Goal: Complete application form: Complete application form

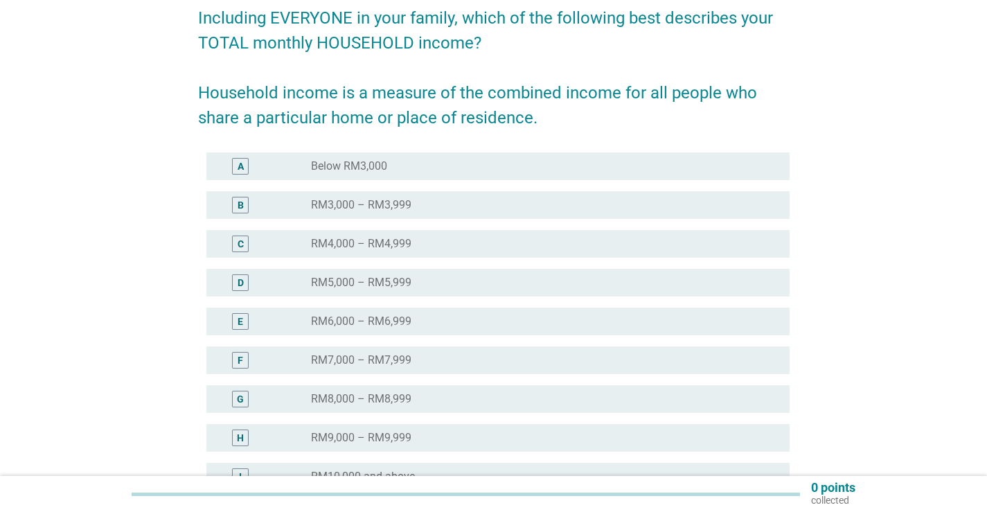
scroll to position [139, 0]
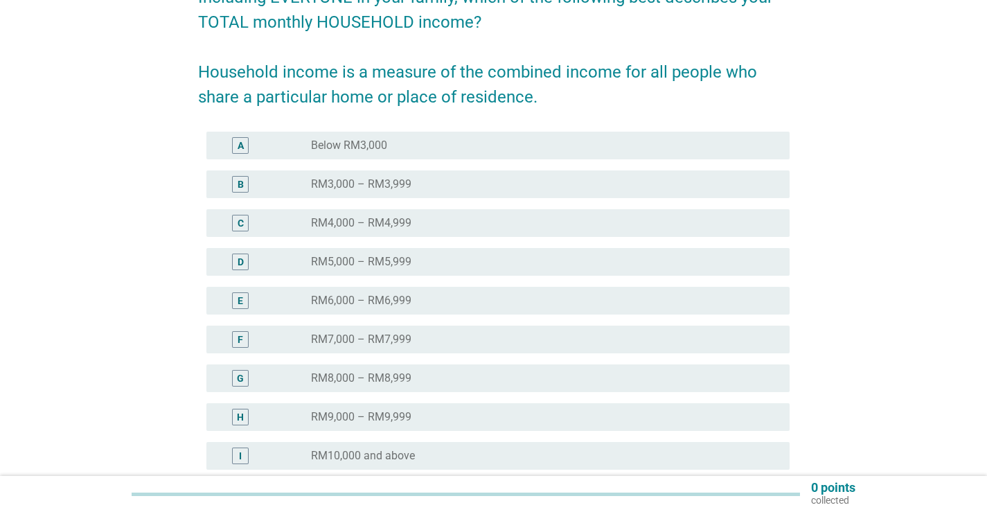
click at [427, 334] on div "radio_button_unchecked RM7,000 – RM7,999" at bounding box center [539, 339] width 456 height 14
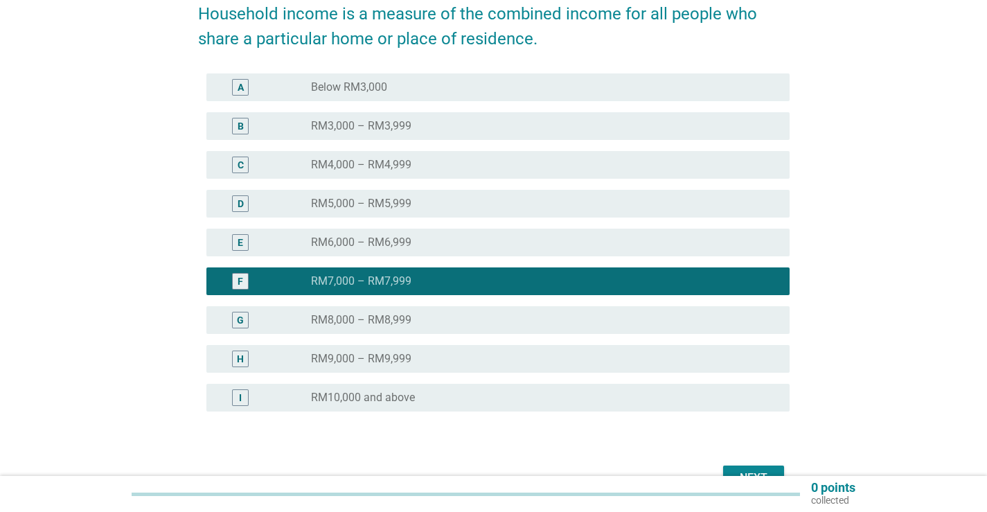
scroll to position [278, 0]
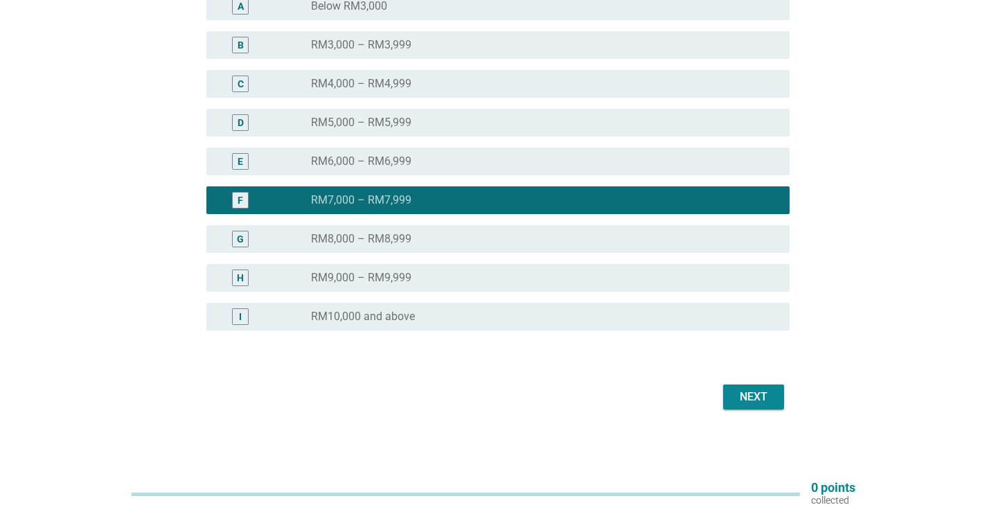
click at [757, 399] on div "Next" at bounding box center [753, 397] width 39 height 17
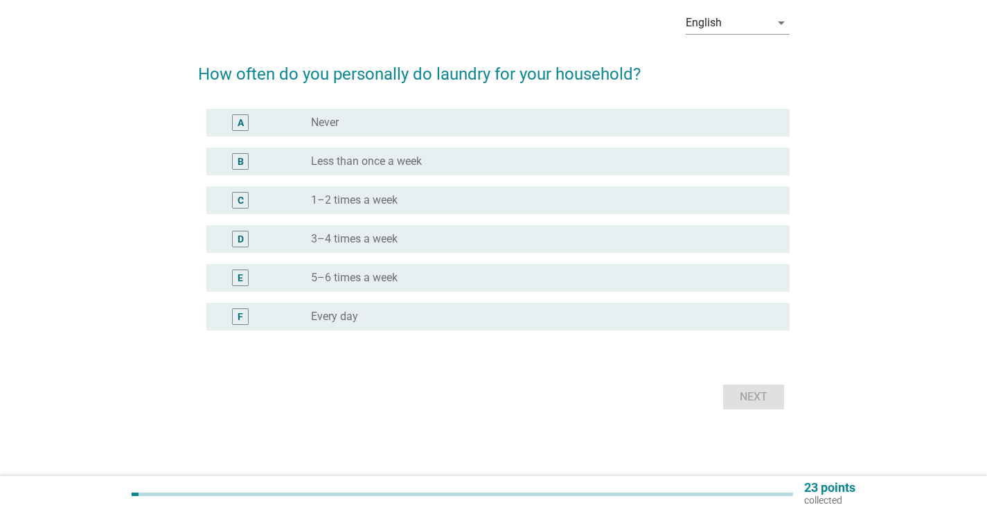
scroll to position [0, 0]
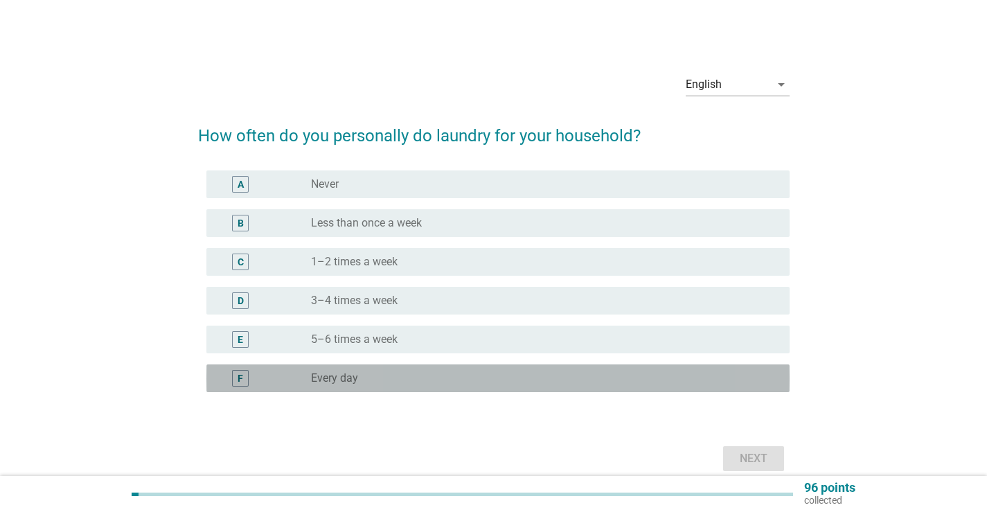
click at [391, 370] on div "radio_button_unchecked Every day" at bounding box center [544, 378] width 467 height 17
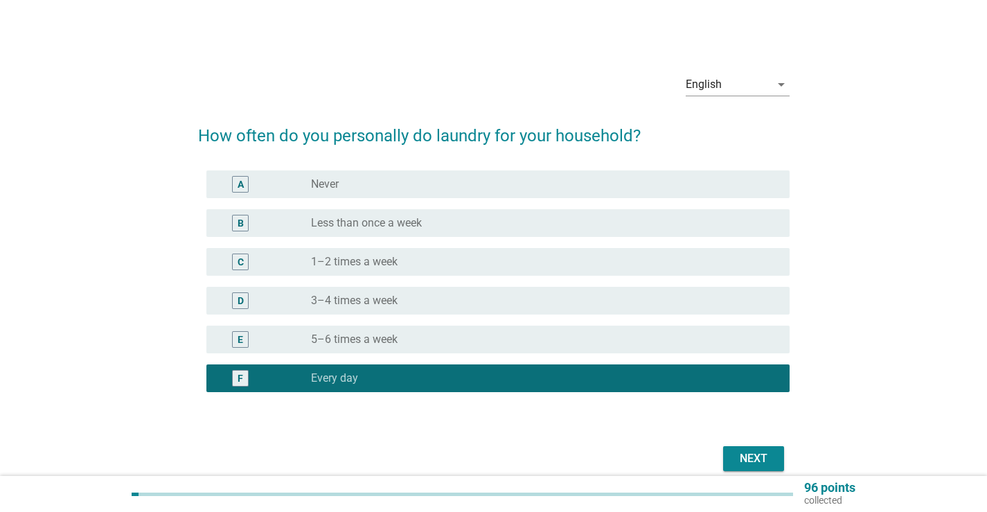
click at [759, 454] on div "Next" at bounding box center [753, 458] width 39 height 17
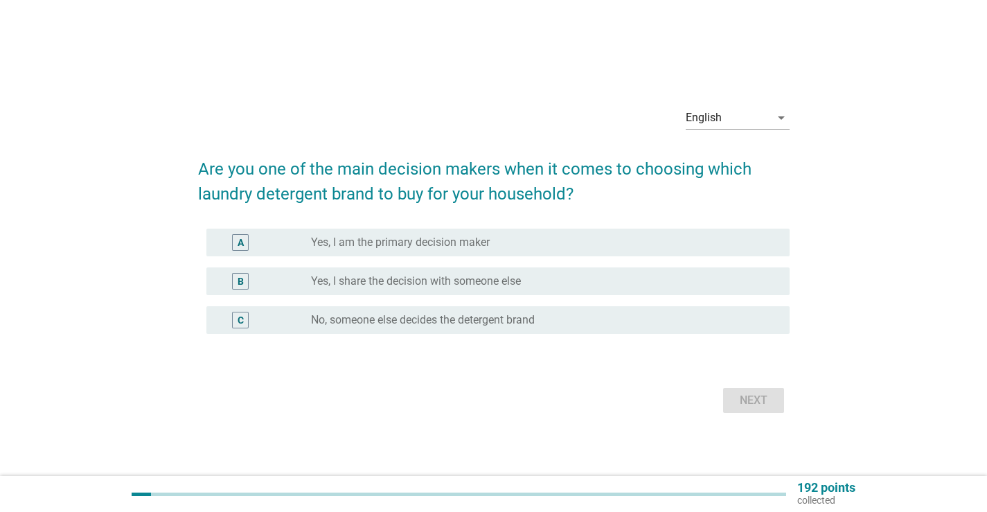
click at [409, 253] on div "A radio_button_unchecked Yes, I am the primary decision maker" at bounding box center [497, 243] width 583 height 28
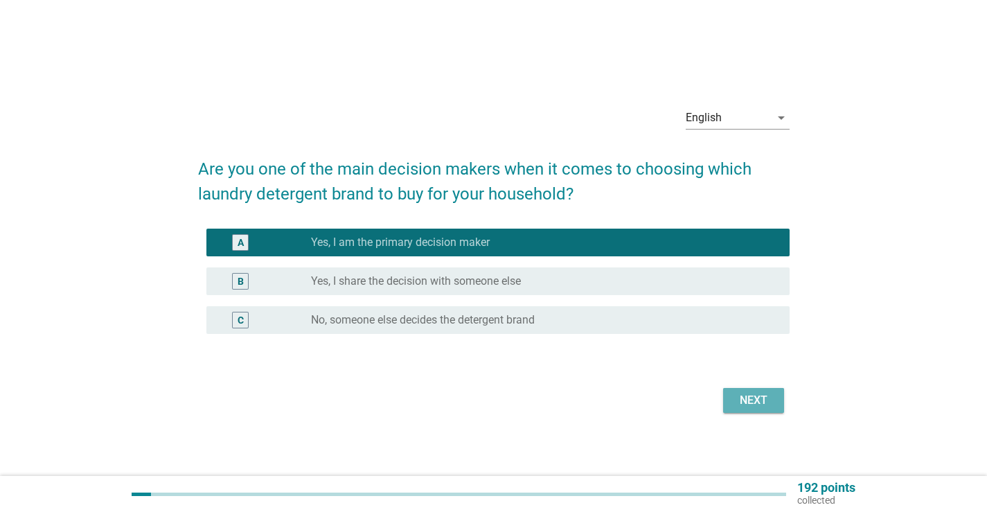
click at [764, 409] on button "Next" at bounding box center [753, 400] width 61 height 25
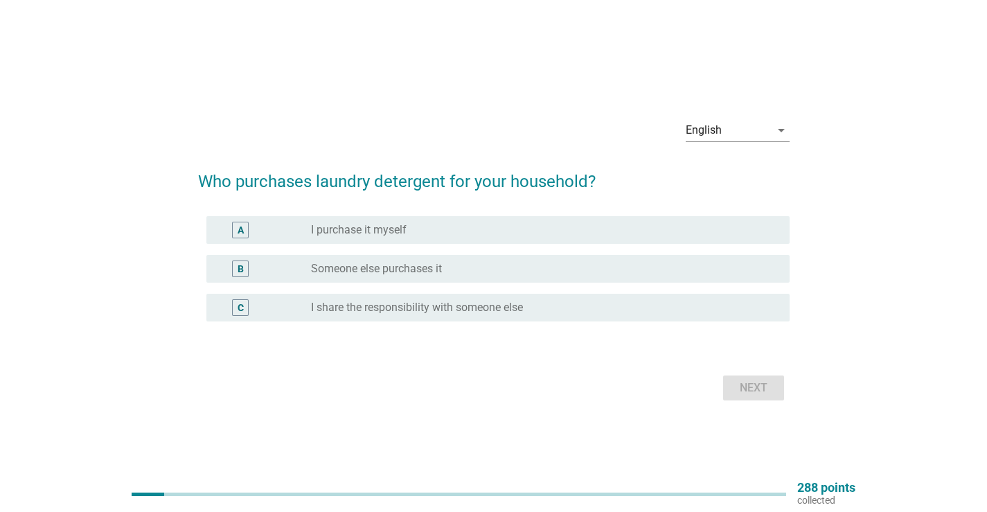
click at [389, 237] on div "radio_button_unchecked I purchase it myself" at bounding box center [544, 230] width 467 height 17
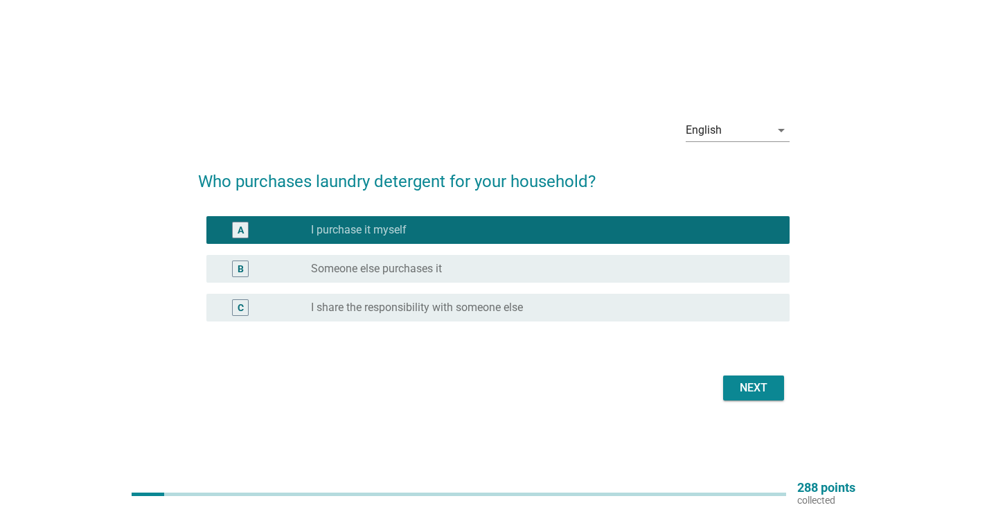
click at [756, 400] on div "Next" at bounding box center [493, 387] width 591 height 33
click at [758, 391] on div "Next" at bounding box center [753, 388] width 39 height 17
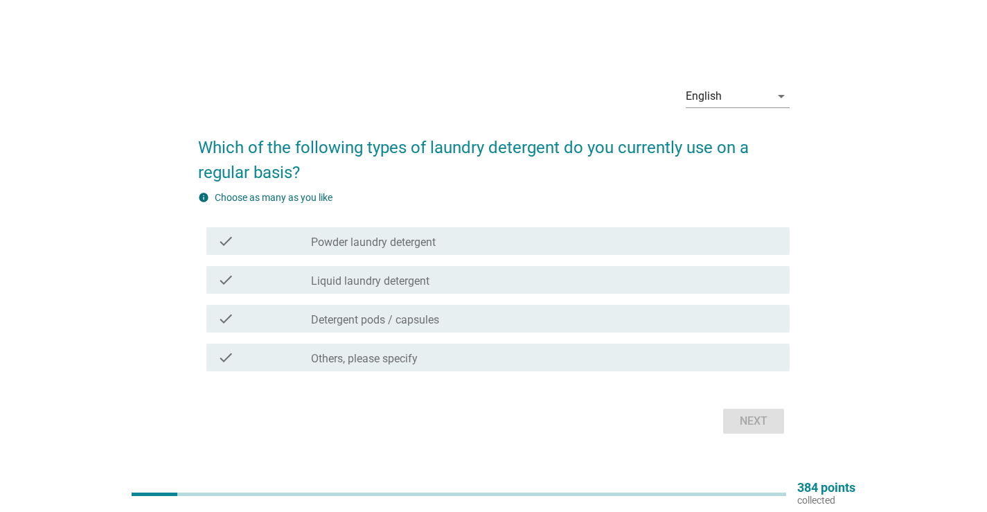
click at [428, 278] on label "Liquid laundry detergent" at bounding box center [370, 281] width 118 height 14
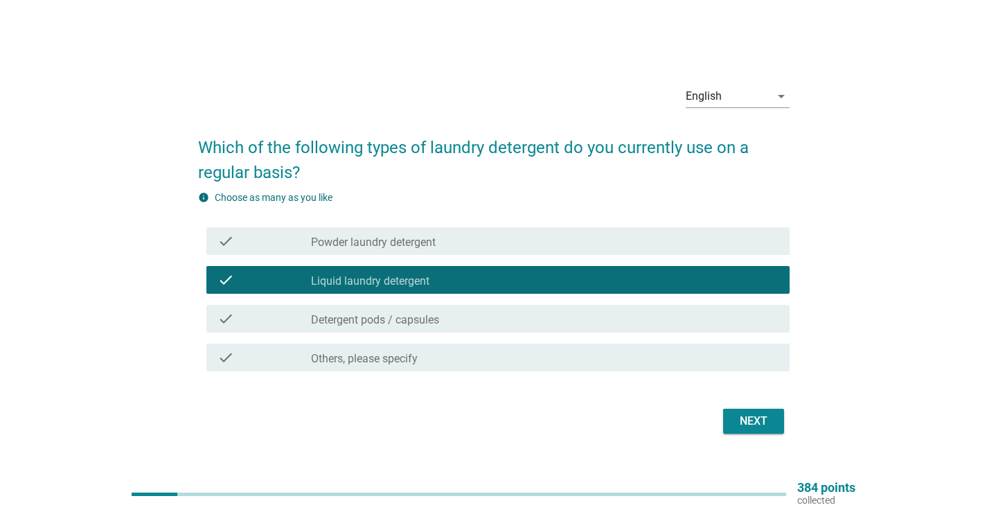
click at [770, 427] on div "Next" at bounding box center [753, 421] width 39 height 17
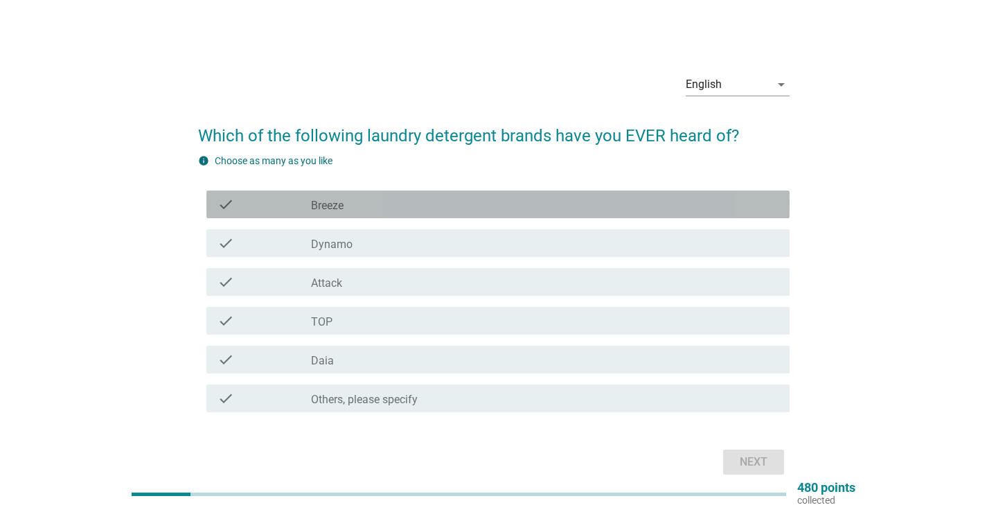
click at [346, 204] on div "check_box_outline_blank Breeze" at bounding box center [544, 204] width 467 height 17
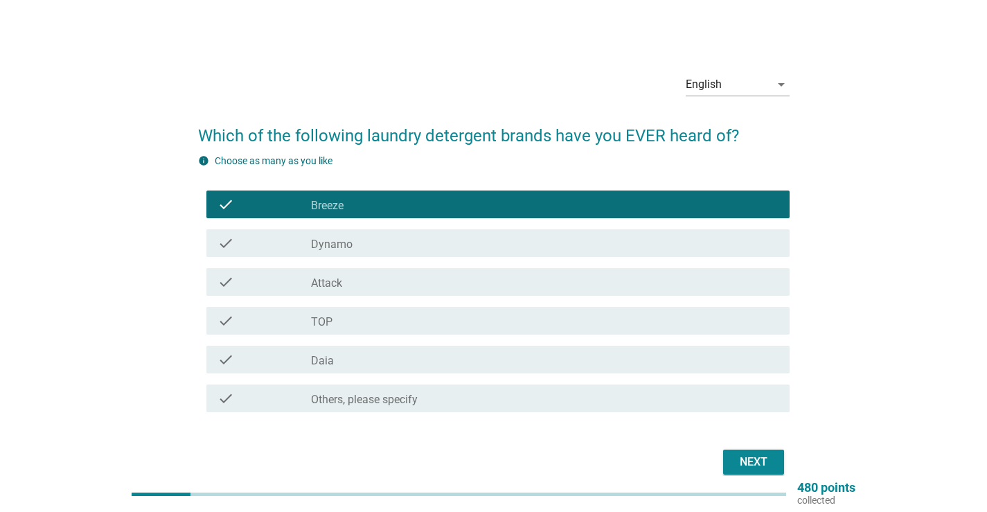
click at [389, 236] on div "check_box_outline_blank Dynamo" at bounding box center [544, 243] width 467 height 17
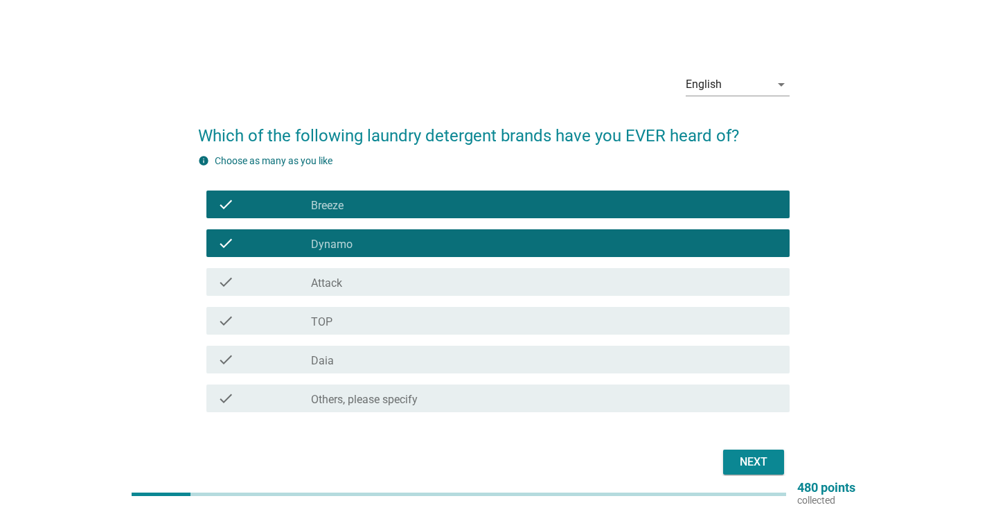
click at [389, 281] on div "check_box_outline_blank Attack" at bounding box center [544, 282] width 467 height 17
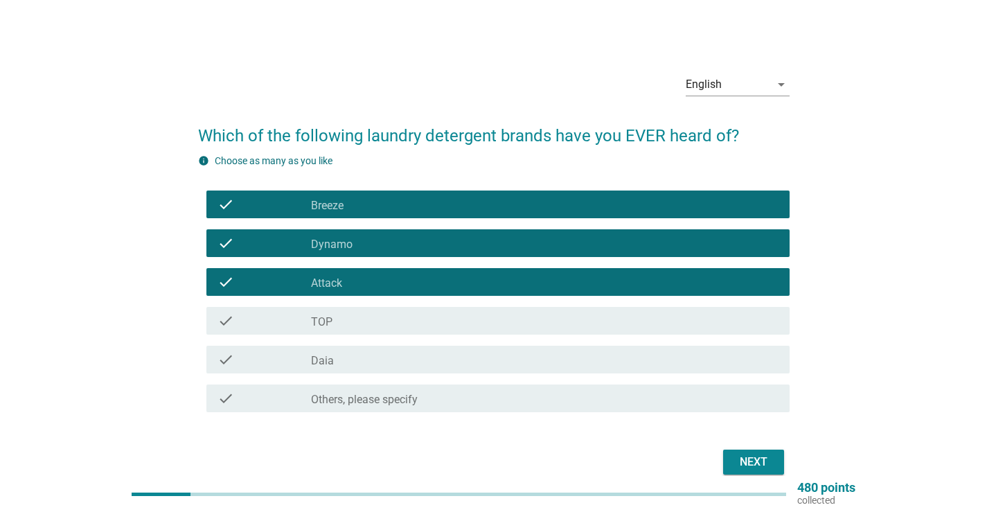
click at [380, 314] on div "check_box_outline_blank TOP" at bounding box center [544, 320] width 467 height 17
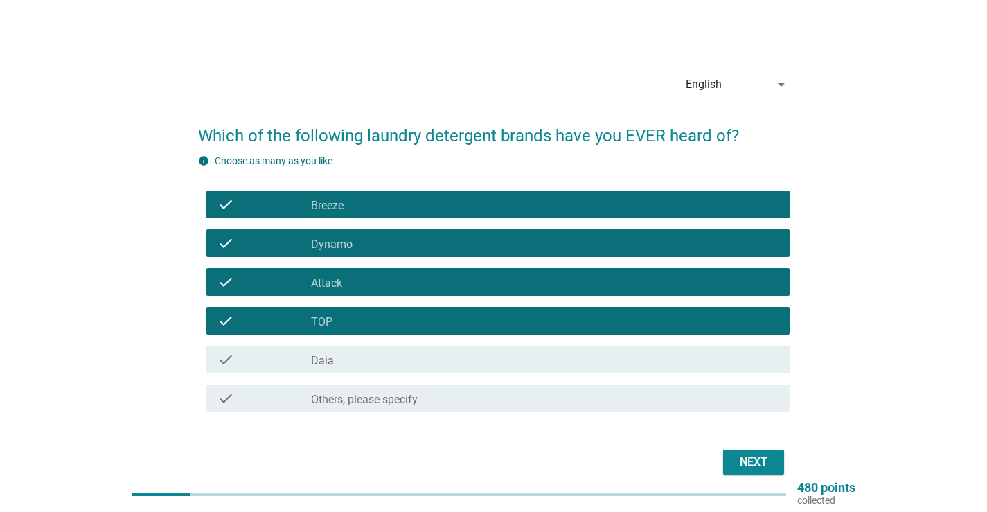
click at [375, 353] on div "check_box_outline_blank Daia" at bounding box center [544, 359] width 467 height 17
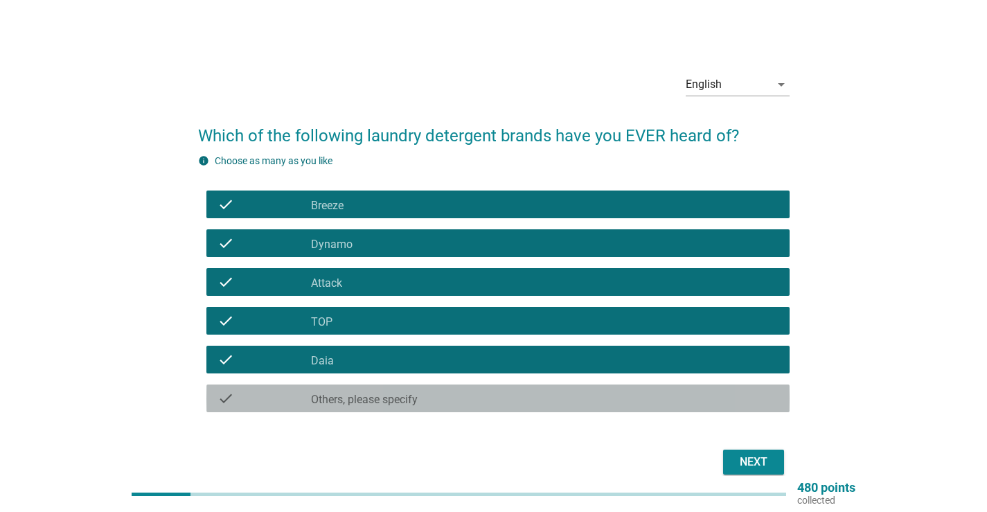
click at [486, 398] on div "check_box Others, please specify" at bounding box center [544, 398] width 467 height 17
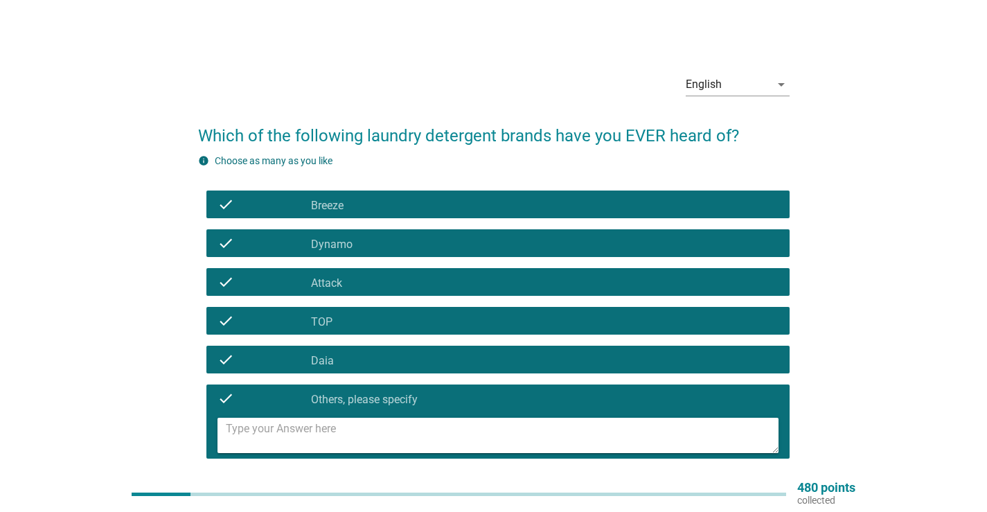
click at [402, 392] on div "check_box Others, please specify" at bounding box center [544, 398] width 467 height 17
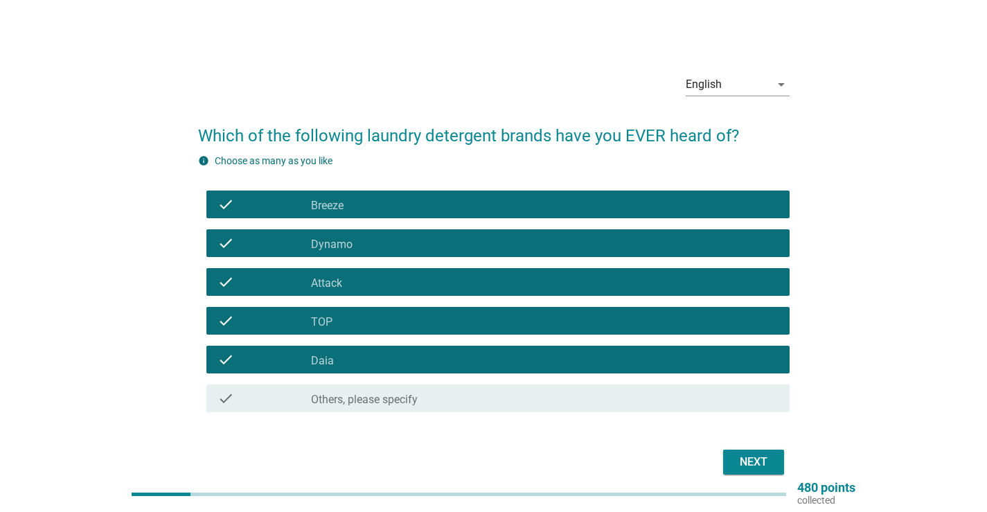
click at [767, 456] on div "Next" at bounding box center [753, 462] width 39 height 17
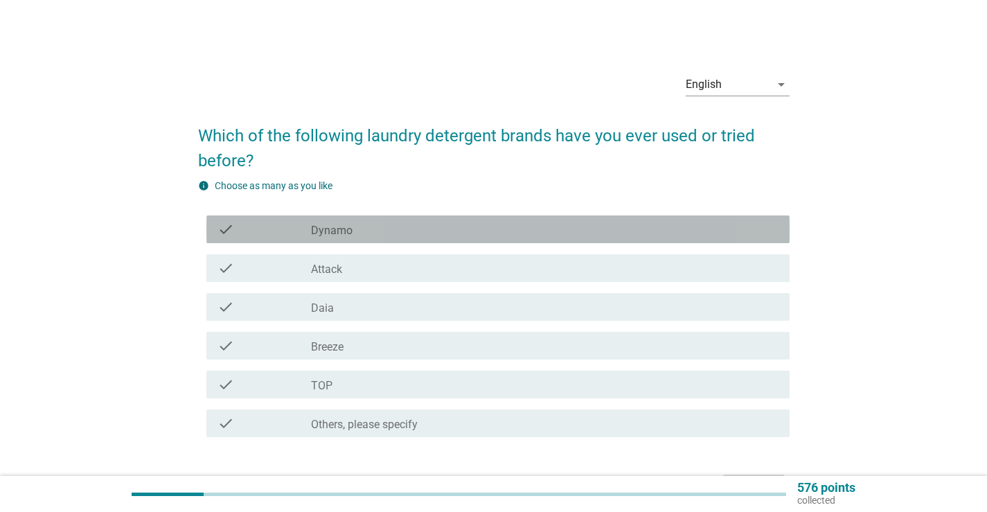
click at [324, 232] on label "Dynamo" at bounding box center [332, 231] width 42 height 14
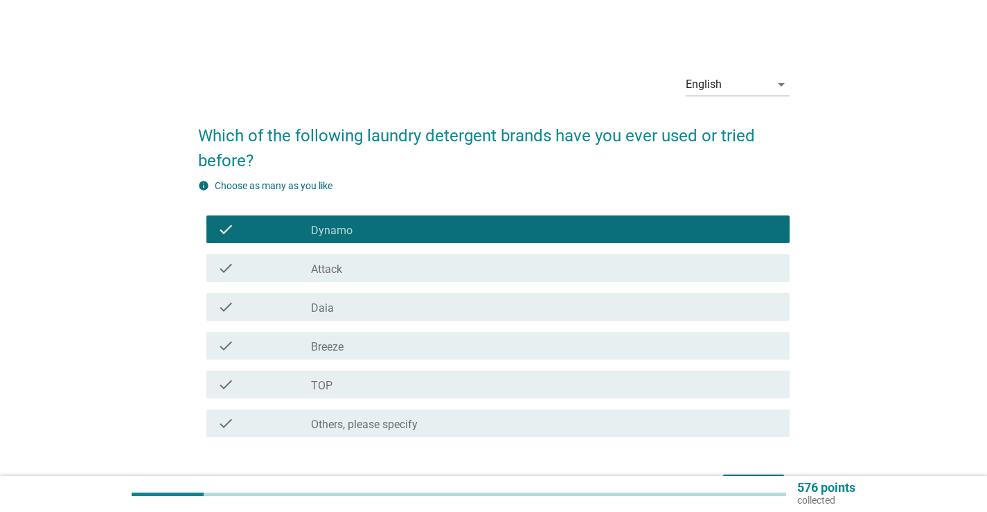
click at [367, 301] on div "check_box_outline_blank Daia" at bounding box center [544, 307] width 467 height 17
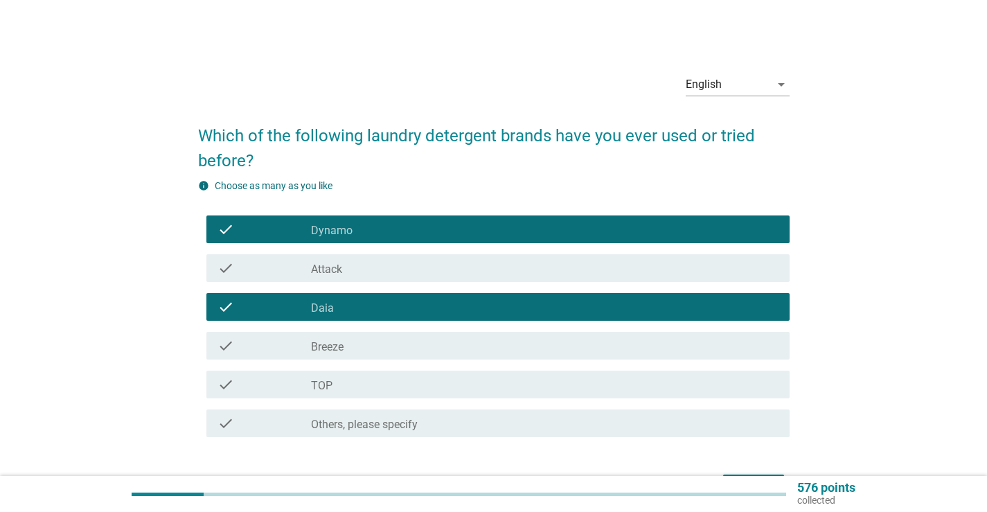
click at [364, 337] on div "check_box_outline_blank Breeze" at bounding box center [544, 345] width 467 height 17
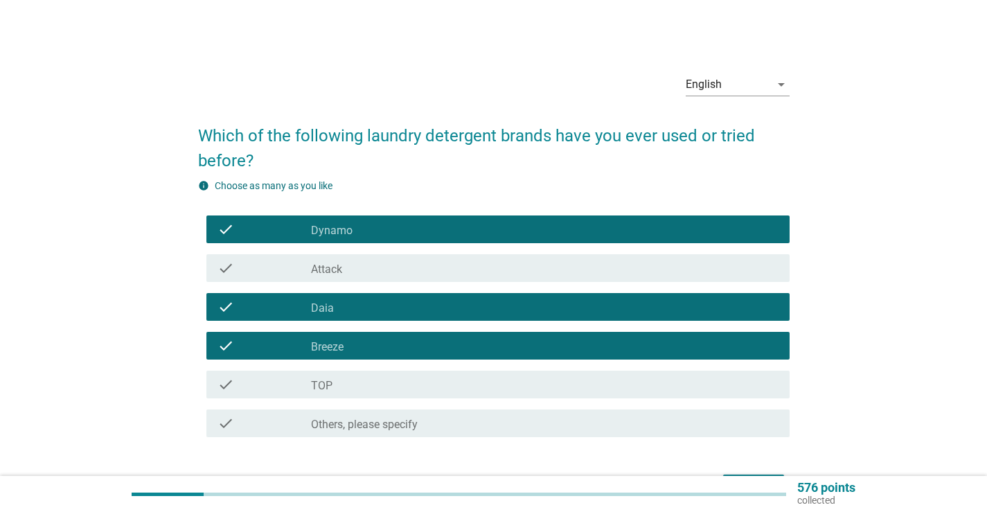
click at [364, 372] on div "check check_box_outline_blank TOP" at bounding box center [497, 385] width 583 height 28
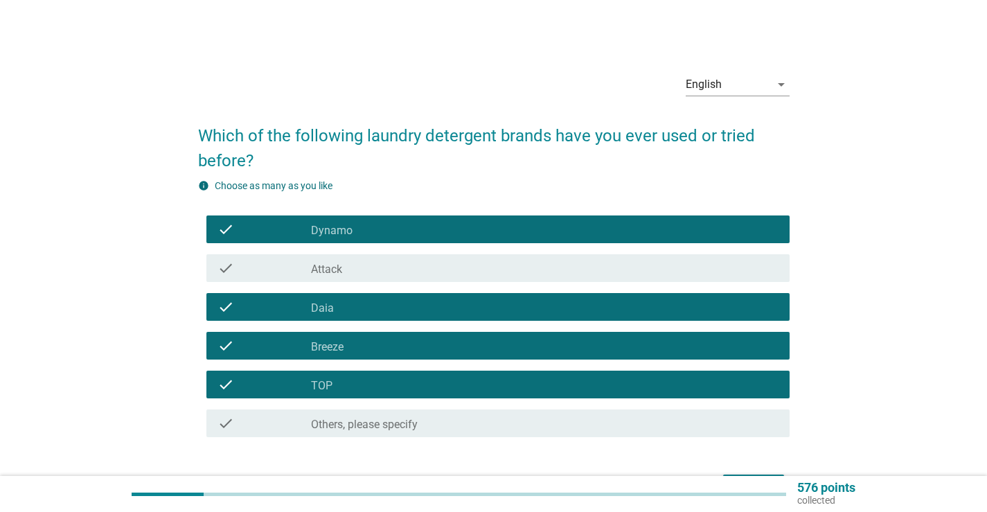
scroll to position [69, 0]
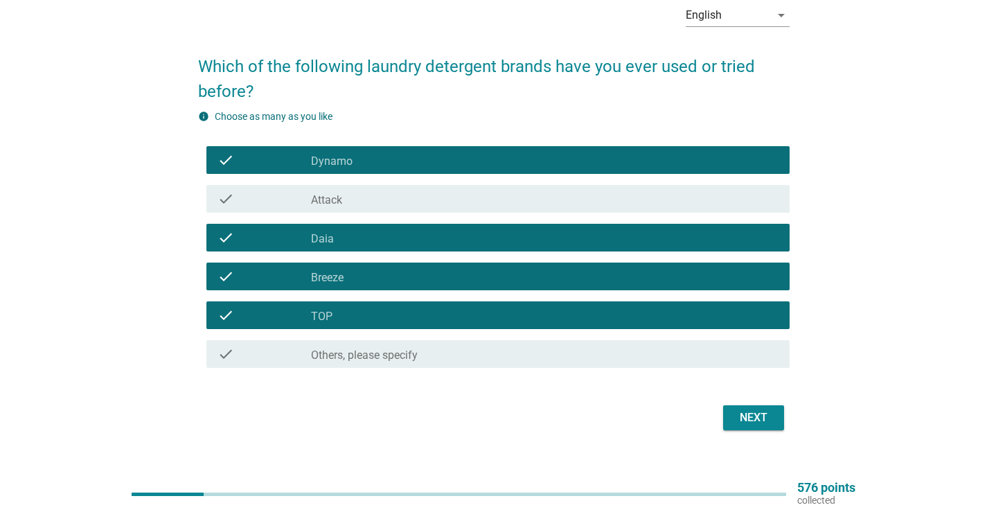
click at [775, 427] on button "Next" at bounding box center [753, 417] width 61 height 25
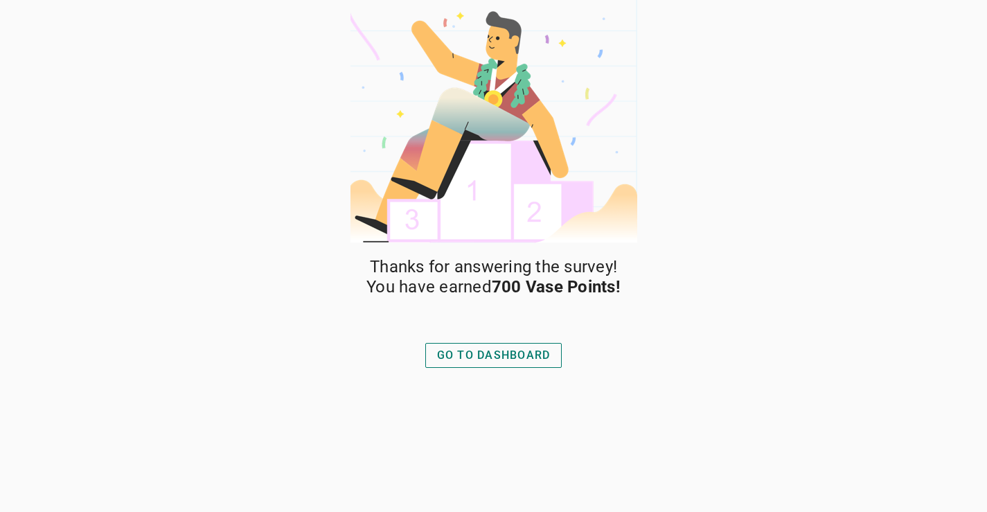
click at [521, 357] on div "GO TO DASHBOARD" at bounding box center [494, 355] width 114 height 17
